Goal: Task Accomplishment & Management: Manage account settings

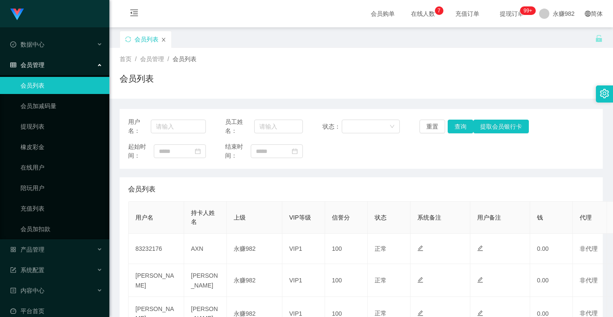
click at [163, 38] on icon "图标： 关闭" at bounding box center [163, 39] width 5 height 5
click at [53, 44] on div "数据中心" at bounding box center [54, 44] width 109 height 17
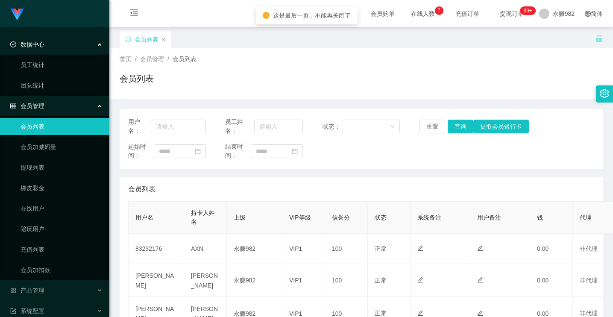
click at [53, 41] on div "数据中心" at bounding box center [54, 44] width 109 height 17
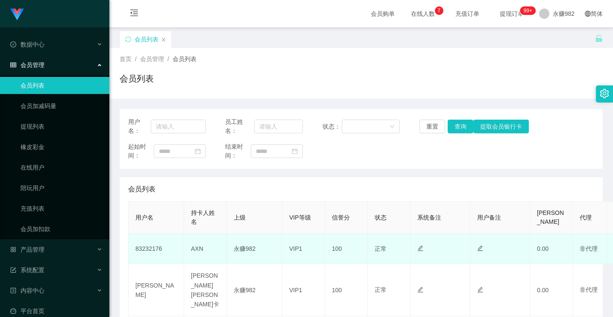
scroll to position [85, 0]
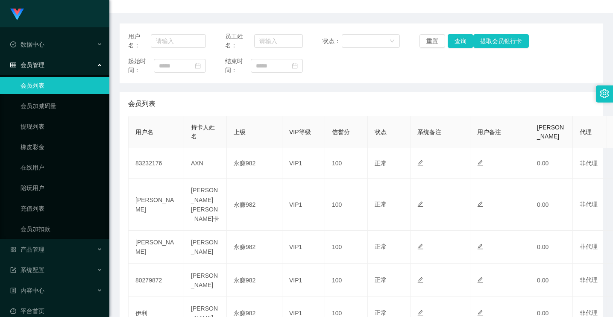
click at [41, 65] on font "会员管理" at bounding box center [33, 65] width 24 height 7
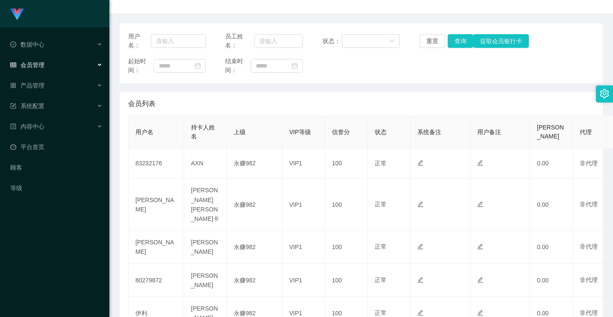
drag, startPoint x: 43, startPoint y: 66, endPoint x: 46, endPoint y: 75, distance: 9.3
click at [43, 66] on font "会员管理" at bounding box center [33, 65] width 24 height 7
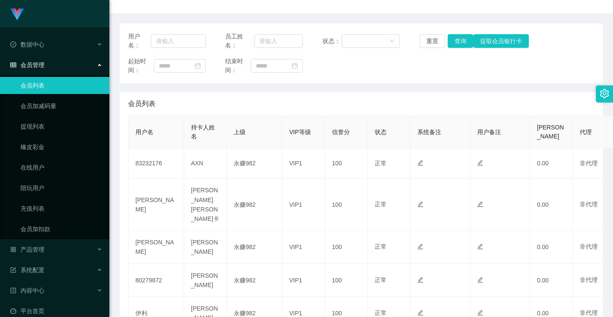
click at [48, 83] on link "会员列表" at bounding box center [62, 85] width 82 height 17
drag, startPoint x: 119, startPoint y: 283, endPoint x: 119, endPoint y: 275, distance: 8.1
click at [119, 283] on main "关闭门户 关闭右侧 关闭其他 刷新页面 会员列表 首页 / 会员管理 / 会员列表 / 会员列表 用户名： 员工姓名： 状态： 重置 查询 提取会员银行卡 起…" at bounding box center [361, 246] width 504 height 609
click at [117, 286] on main "关闭门户 关闭右侧 关闭其他 刷新页面 会员列表 首页 / 会员管理 / 会员列表 / 会员列表 用户名： 员工姓名： 状态： 重置 查询 提取会员银行卡 起…" at bounding box center [361, 246] width 504 height 609
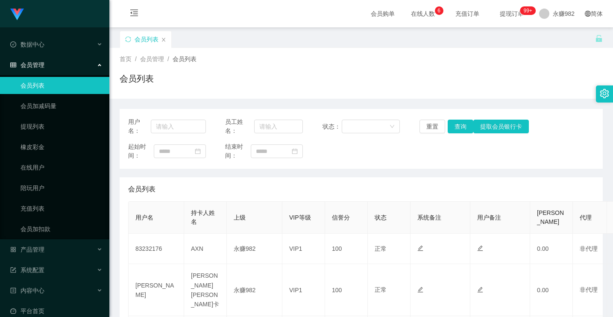
click at [125, 39] on div "会员列表" at bounding box center [145, 39] width 51 height 16
click at [129, 38] on icon "图标：同步" at bounding box center [128, 39] width 6 height 6
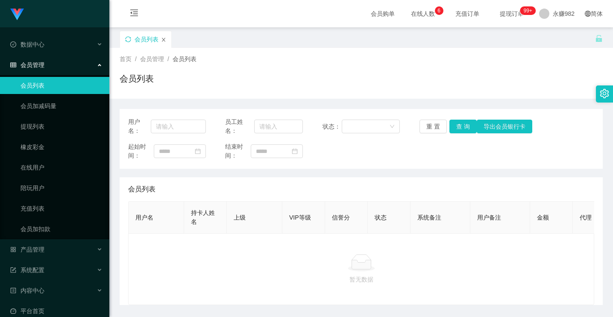
click at [164, 39] on icon "图标： 关闭" at bounding box center [163, 39] width 5 height 5
click at [127, 38] on icon "图标: sync" at bounding box center [128, 39] width 6 height 6
click at [422, 271] on div at bounding box center [361, 262] width 452 height 17
drag, startPoint x: 66, startPoint y: 42, endPoint x: 65, endPoint y: 47, distance: 4.8
click at [66, 43] on div "数据中心" at bounding box center [54, 44] width 109 height 17
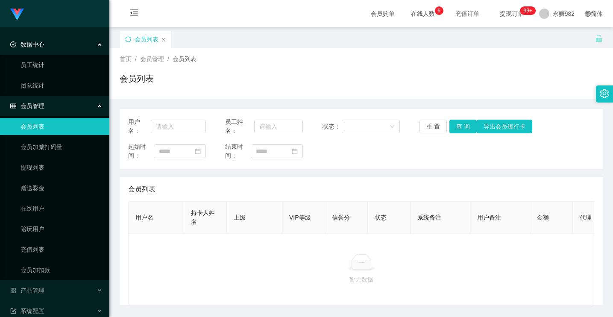
click at [263, 69] on div "首页 / 会员管理 / 会员列表 / 会员列表" at bounding box center [361, 73] width 483 height 37
click at [126, 38] on icon "图标: sync" at bounding box center [128, 39] width 6 height 6
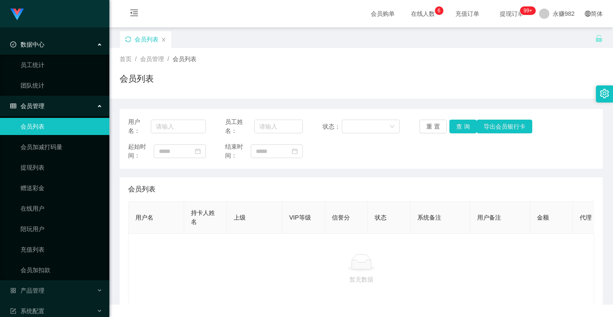
click at [126, 38] on icon "图标: sync" at bounding box center [128, 39] width 6 height 6
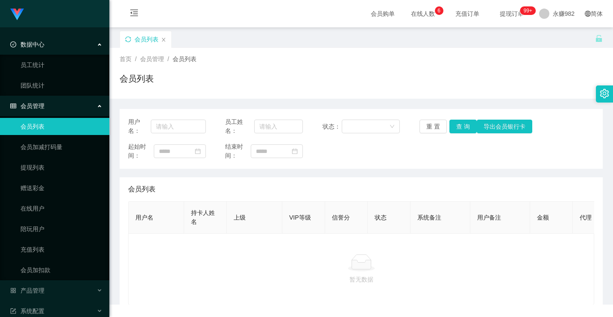
click at [126, 38] on icon "图标: sync" at bounding box center [128, 39] width 6 height 6
drag, startPoint x: 129, startPoint y: 35, endPoint x: 140, endPoint y: 20, distance: 18.7
click at [129, 33] on div "会员列表" at bounding box center [145, 39] width 51 height 16
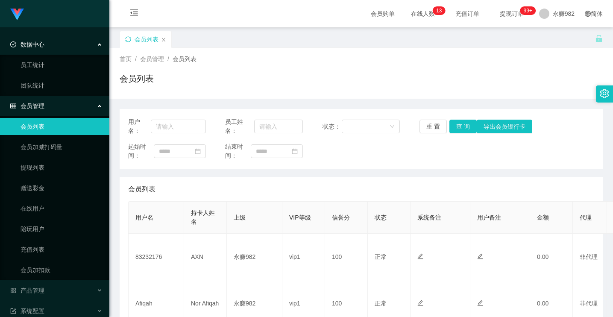
click at [372, 51] on div "首页 / 会员管理 / 会员列表 / 会员列表" at bounding box center [361, 73] width 504 height 51
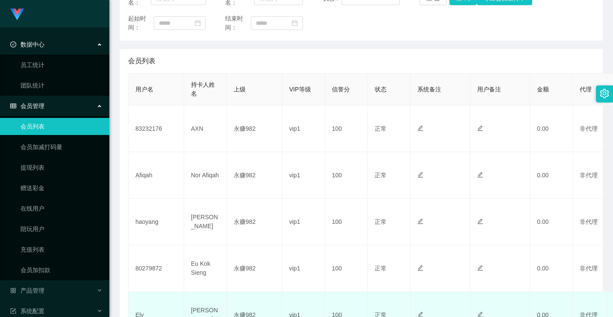
scroll to position [171, 0]
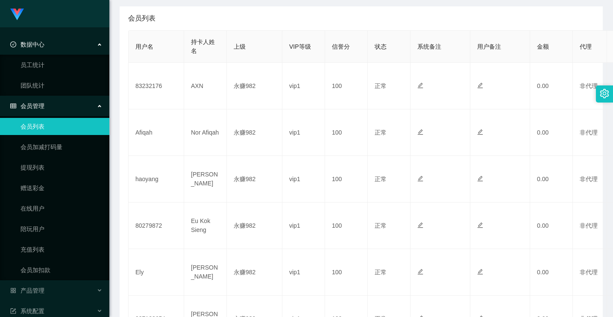
drag, startPoint x: 117, startPoint y: 279, endPoint x: 122, endPoint y: 274, distance: 6.4
click at [116, 279] on main "关闭左侧 关闭右侧 关闭其它 刷新页面 会员列表 首页 / 会员管理 / 会员列表 / 会员列表 用户名： 员工姓名： 状态： 重 置 查 询 导出会员银行卡…" at bounding box center [361, 207] width 504 height 703
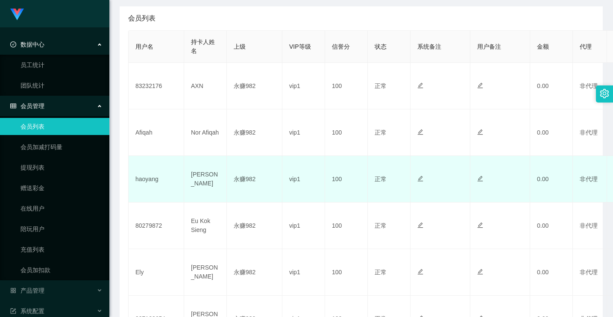
scroll to position [85, 0]
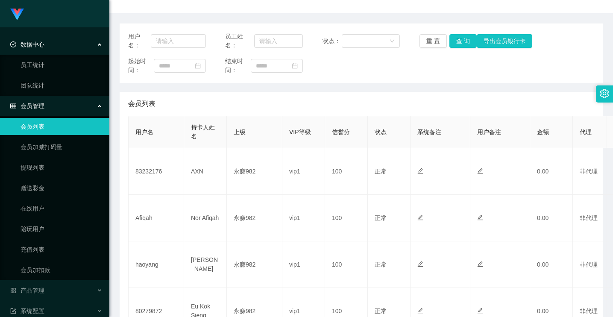
click at [114, 272] on main "关闭左侧 关闭右侧 关闭其它 刷新页面 会员列表 首页 / 会员管理 / 会员列表 / 会员列表 用户名： 员工姓名： 状态： 重 置 查 询 导出会员银行卡…" at bounding box center [361, 293] width 504 height 703
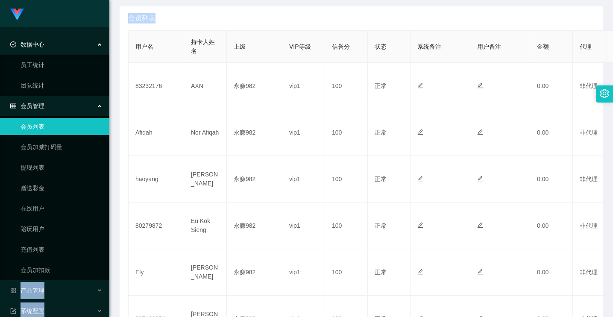
drag, startPoint x: 109, startPoint y: 275, endPoint x: 118, endPoint y: 267, distance: 11.5
click at [108, 275] on section "Shopee工作台代理端 数据中心 员工统计 团队统计 会员管理 会员列表 会员加减打码量 提现列表 赠送彩金 在线用户 陪玩用户 充值列表 会员加扣款 产品…" at bounding box center [306, 214] width 613 height 770
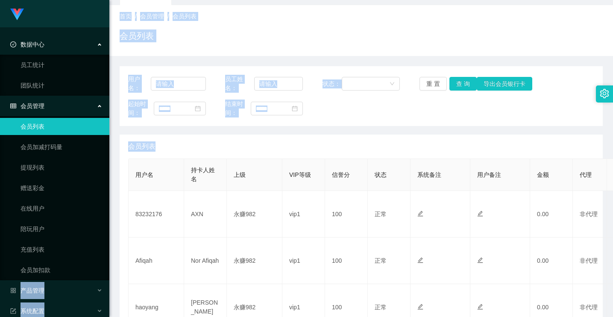
scroll to position [0, 0]
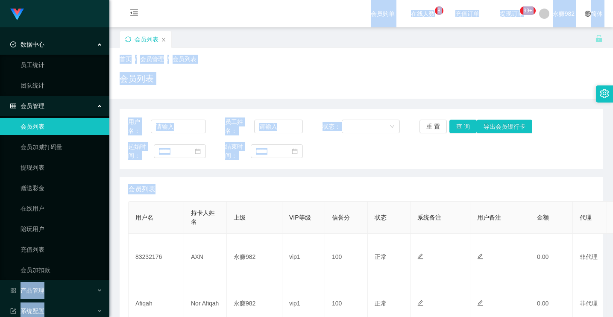
click at [296, 54] on div "首页 / 会员管理 / 会员列表 / 会员列表" at bounding box center [361, 73] width 504 height 51
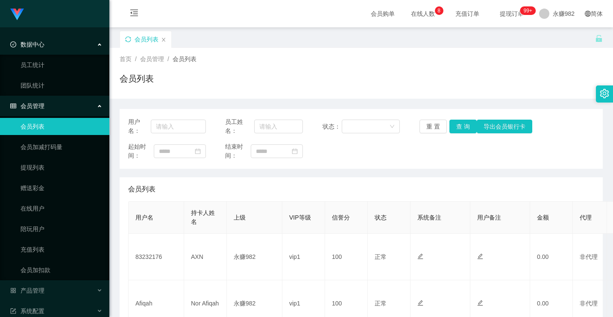
click at [129, 41] on icon "图标: sync" at bounding box center [128, 39] width 6 height 6
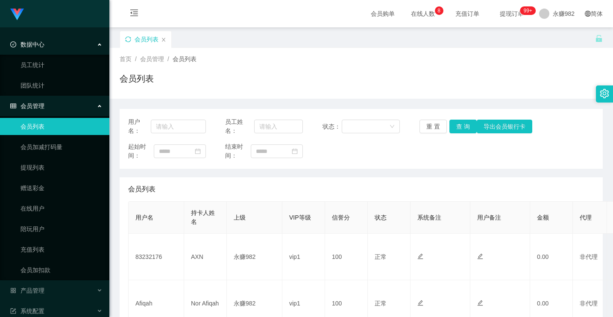
click at [128, 39] on icon "图标: sync" at bounding box center [128, 39] width 6 height 6
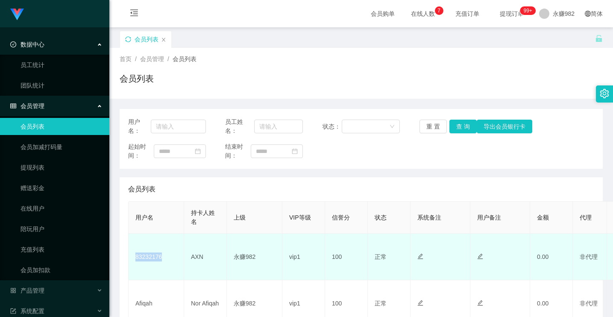
drag, startPoint x: 167, startPoint y: 258, endPoint x: 129, endPoint y: 255, distance: 37.7
click at [129, 255] on td "83232176" at bounding box center [157, 257] width 56 height 47
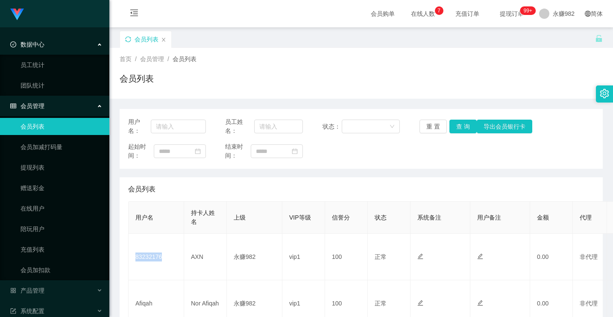
copy td "83232176"
drag, startPoint x: 128, startPoint y: 233, endPoint x: 136, endPoint y: 223, distance: 12.5
click at [126, 40] on div "会员列表" at bounding box center [145, 39] width 51 height 16
click at [129, 39] on icon "图标: sync" at bounding box center [128, 39] width 6 height 6
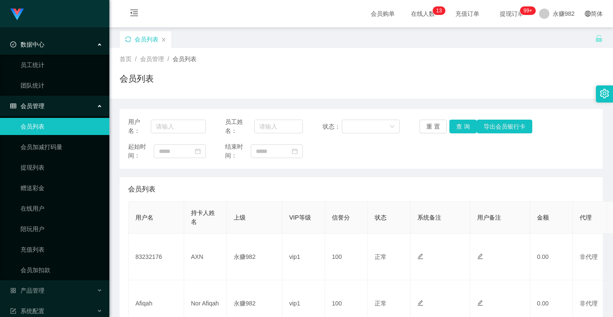
click at [130, 41] on icon "图标: sync" at bounding box center [128, 39] width 6 height 6
click at [132, 37] on div "会员列表" at bounding box center [145, 39] width 51 height 16
click at [127, 40] on icon "图标: sync" at bounding box center [128, 39] width 6 height 6
